Goal: Information Seeking & Learning: Learn about a topic

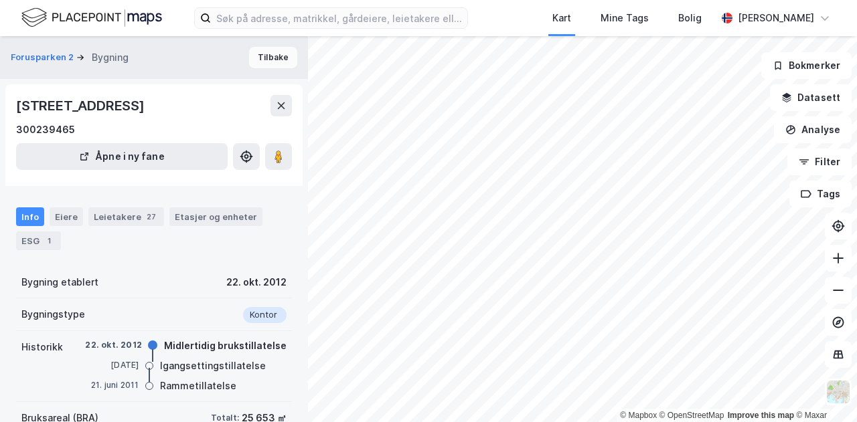
click at [256, 50] on button "Tilbake" at bounding box center [273, 57] width 48 height 21
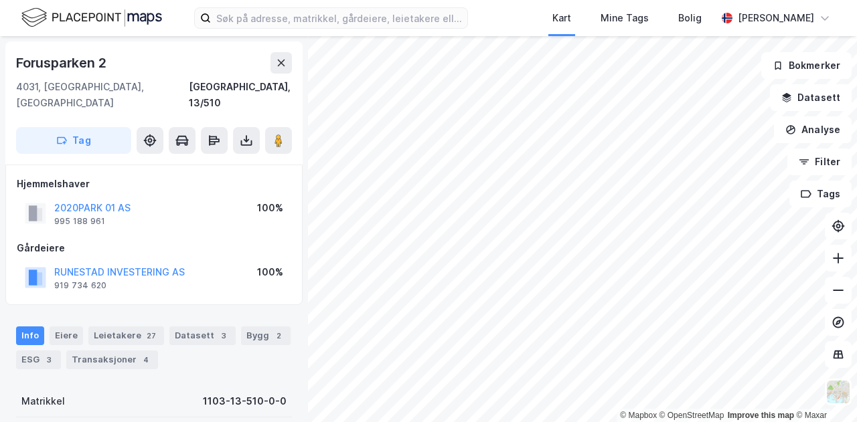
click at [607, 422] on html "Kart Mine Tags [PERSON_NAME] © Mapbox © OpenStreetMap Improve this map © Maxar …" at bounding box center [428, 211] width 857 height 422
click at [277, 64] on icon at bounding box center [281, 63] width 11 height 11
click at [281, 65] on icon at bounding box center [281, 63] width 11 height 11
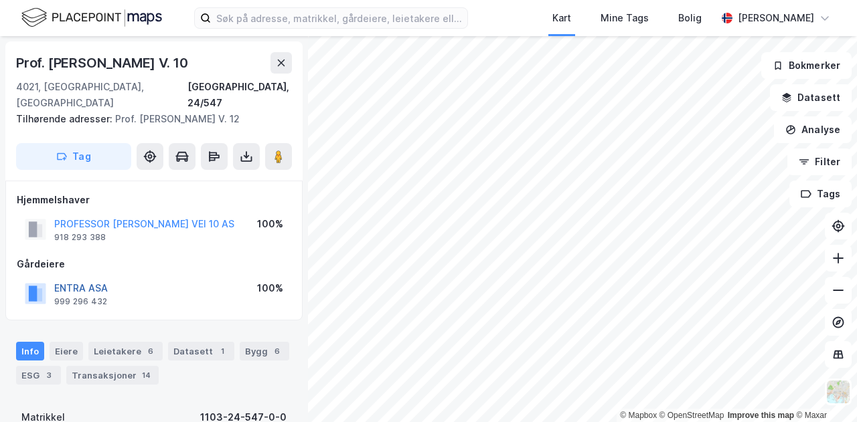
click at [0, 0] on button "ENTRA ASA" at bounding box center [0, 0] width 0 height 0
